Goal: Contribute content: Add original content to the website for others to see

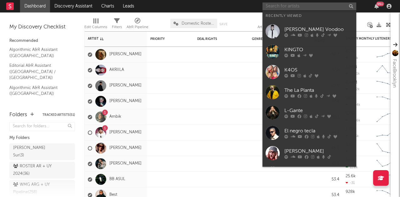
click at [289, 6] on input "text" at bounding box center [310, 7] width 94 height 8
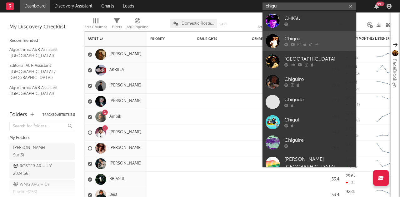
type input "chigu"
click at [332, 38] on div "Chigua" at bounding box center [319, 39] width 69 height 8
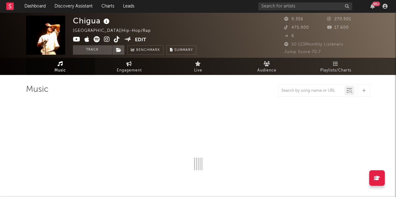
select select "6m"
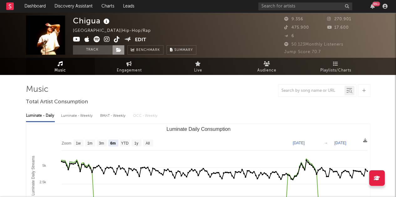
click at [117, 52] on span at bounding box center [118, 49] width 13 height 9
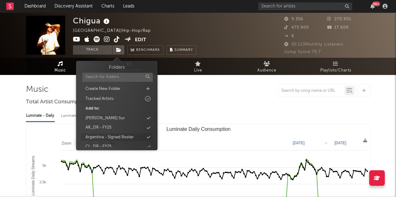
scroll to position [34, 0]
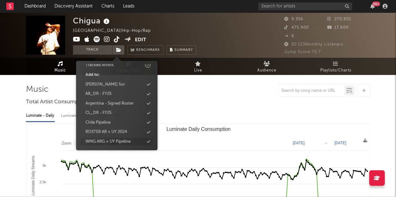
click at [116, 140] on div "WMG ARG + UY Pipeline" at bounding box center [107, 142] width 45 height 6
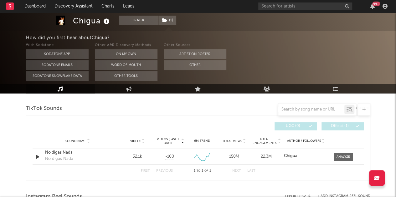
scroll to position [417, 0]
click at [171, 142] on span "Videos (last 7 days)" at bounding box center [167, 142] width 25 height 8
click at [276, 4] on input "text" at bounding box center [305, 7] width 94 height 8
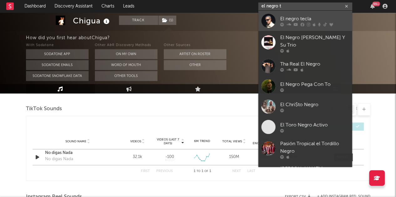
type input "el negro t"
click at [308, 16] on div "El negro tecla" at bounding box center [314, 19] width 69 height 8
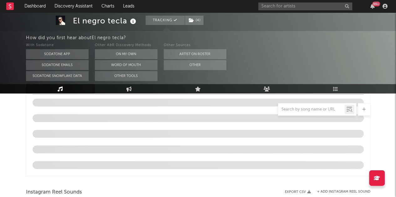
scroll to position [417, 0]
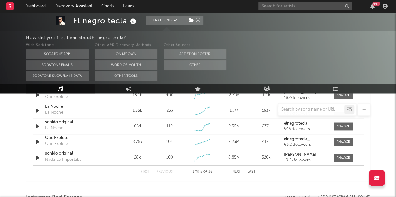
select select "6m"
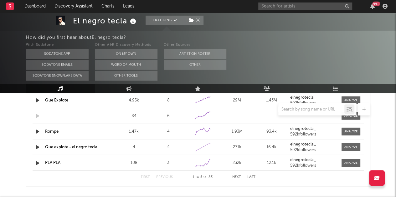
scroll to position [626, 0]
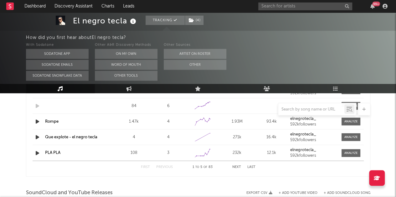
drag, startPoint x: 213, startPoint y: 145, endPoint x: 214, endPoint y: 155, distance: 9.7
click at [214, 155] on div "Sound Name PLA PLA Reels 108 Reels (last 7 days) 3 6M Trend Created with Highch…" at bounding box center [198, 153] width 331 height 16
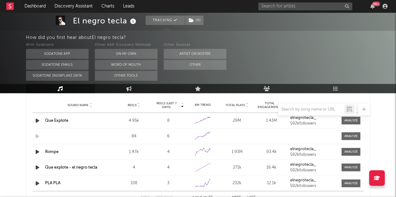
scroll to position [596, 0]
click at [167, 103] on span "Reels (last 7 days)" at bounding box center [167, 105] width 28 height 8
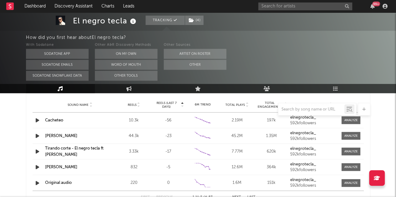
click at [167, 103] on span "Reels (last 7 days)" at bounding box center [167, 105] width 28 height 8
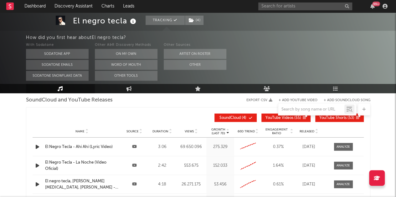
scroll to position [722, 0]
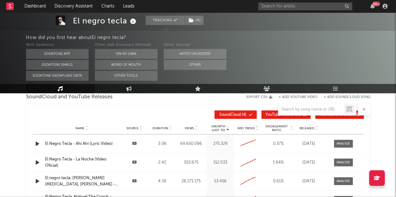
drag, startPoint x: 226, startPoint y: 120, endPoint x: 219, endPoint y: 127, distance: 10.0
click at [219, 129] on p "(Last 7d)" at bounding box center [218, 131] width 14 height 4
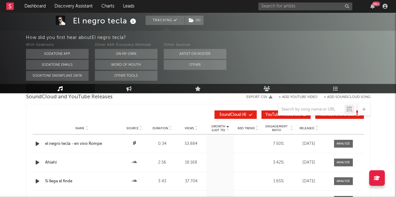
click at [219, 129] on p "(Last 7d)" at bounding box center [218, 131] width 14 height 4
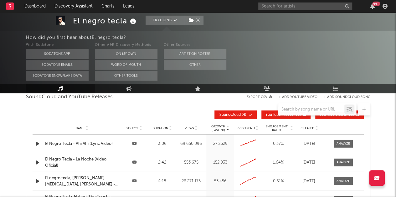
click at [219, 129] on p "(Last 7d)" at bounding box center [218, 131] width 14 height 4
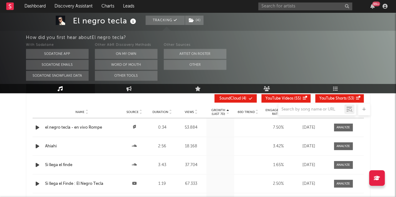
scroll to position [734, 0]
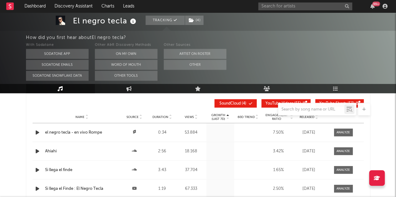
click at [222, 117] on p "(Last 7d)" at bounding box center [218, 119] width 14 height 4
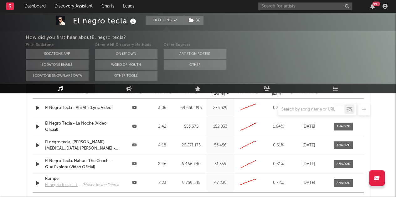
scroll to position [802, 0]
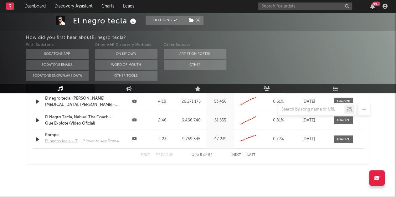
click at [234, 154] on button "Next" at bounding box center [236, 155] width 9 height 3
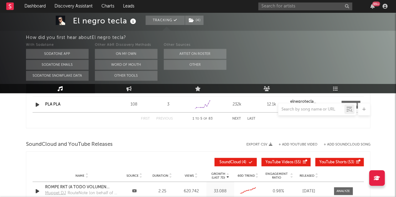
scroll to position [674, 0]
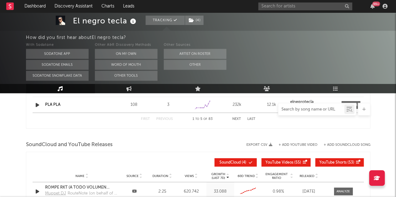
click at [296, 109] on input "text" at bounding box center [311, 109] width 66 height 5
paste input "https://www.youtube.com/watch?v=8TeKnCmD9oI&list=RD8TeKnCmD9oI&start_radio=1"
type input "https://www.youtube.com/watch?v=8TeKnCmD9oI&list=RD8TeKnCmD9oI&start_radio=1"
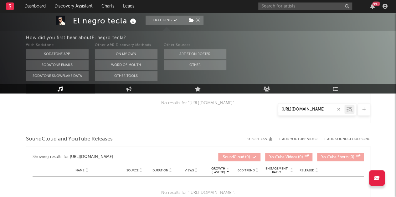
scroll to position [469, 0]
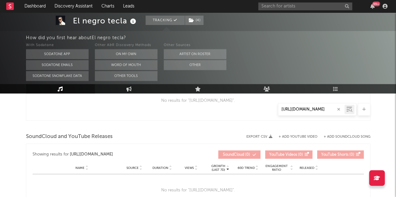
click at [293, 135] on button "+ Add YouTube Video" at bounding box center [297, 136] width 39 height 3
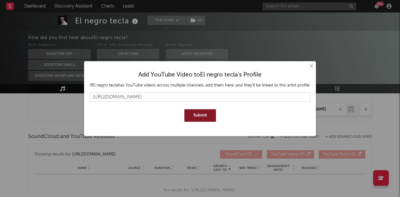
type input "https://www.youtube.com/watch?v=8TeKnCmD9oI&list=RD8TeKnCmD9oI&start_radio=1"
click at [191, 112] on button "Submit" at bounding box center [201, 115] width 32 height 13
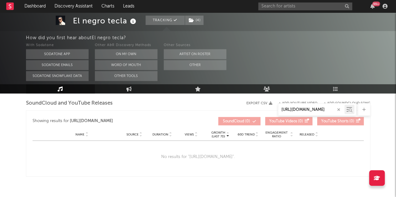
scroll to position [496, 0]
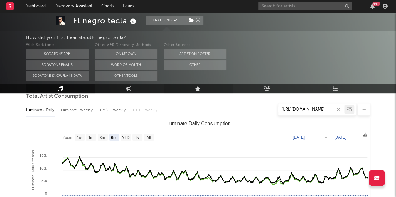
scroll to position [0, 0]
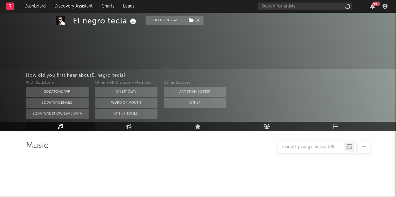
select select "6m"
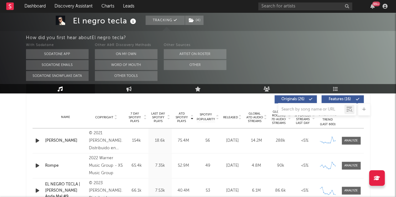
scroll to position [249, 0]
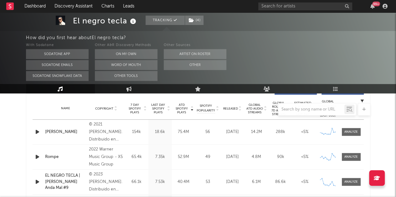
click at [135, 109] on div at bounding box center [198, 109] width 344 height 13
click at [130, 109] on div at bounding box center [198, 109] width 344 height 13
click at [131, 110] on div at bounding box center [198, 109] width 344 height 13
click at [135, 115] on div at bounding box center [198, 109] width 344 height 13
